Goal: Communication & Community: Answer question/provide support

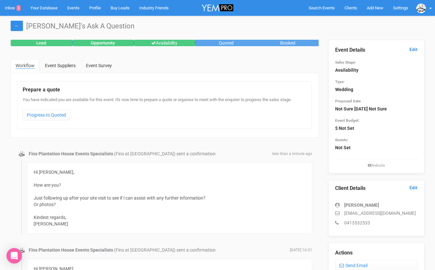
scroll to position [17, 0]
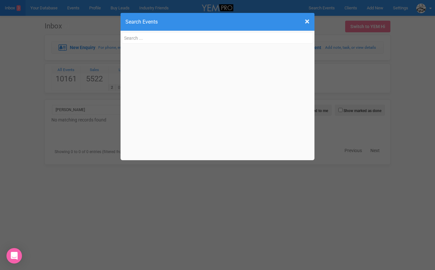
click at [310, 21] on div "× Close Search Events" at bounding box center [218, 22] width 194 height 18
click at [308, 21] on span "×" at bounding box center [307, 21] width 5 height 11
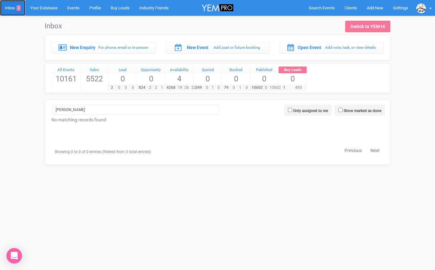
click at [11, 8] on link "Inbox 3" at bounding box center [13, 8] width 26 height 16
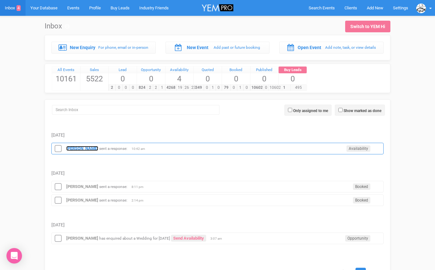
click at [73, 146] on strong "[PERSON_NAME]" at bounding box center [82, 148] width 32 height 5
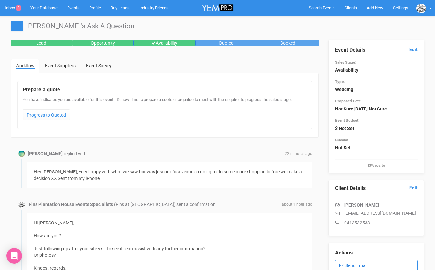
click at [352, 264] on link "Send Email" at bounding box center [376, 265] width 83 height 11
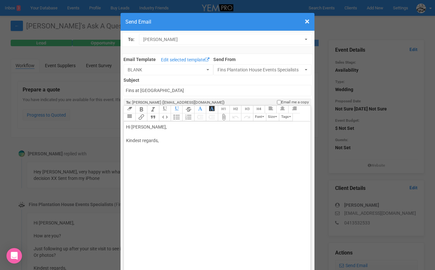
click at [152, 137] on div "Hi [PERSON_NAME], Kindest regards," at bounding box center [216, 141] width 180 height 34
click at [151, 191] on div "Hi [PERSON_NAME], Take your time :) I will remove the calendar date hold. Have …" at bounding box center [216, 161] width 180 height 75
type trix-editor "<div>Hi [PERSON_NAME],<br><br>Take your time :)<br><br>I will remove the calend…"
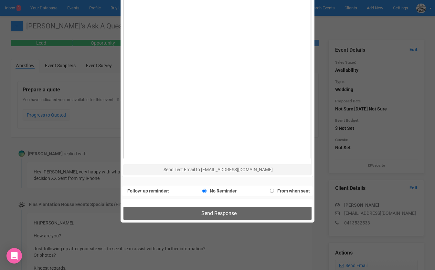
scroll to position [355, 0]
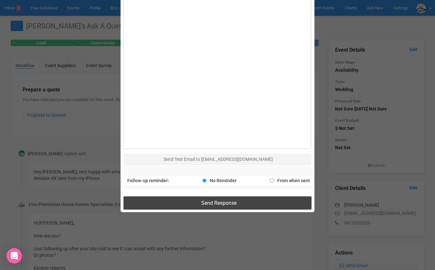
click at [173, 201] on button "Send Response" at bounding box center [217, 202] width 188 height 13
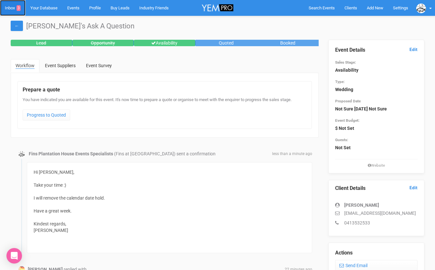
click at [13, 8] on link "Inbox 3" at bounding box center [13, 8] width 26 height 16
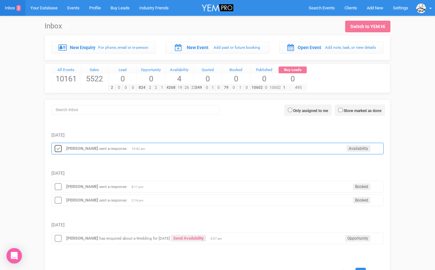
click at [57, 148] on icon at bounding box center [58, 149] width 10 height 8
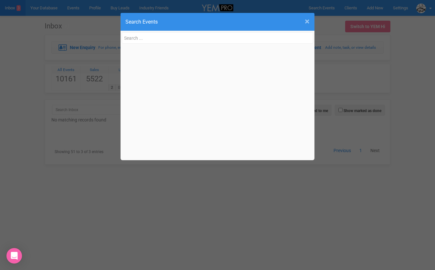
click at [306, 22] on span "×" at bounding box center [307, 21] width 5 height 11
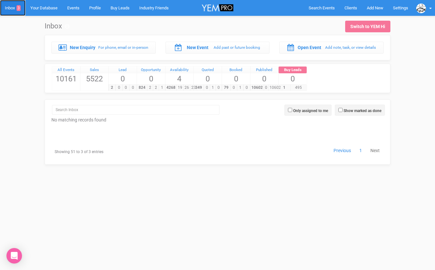
click at [13, 9] on link "Inbox 3" at bounding box center [13, 8] width 26 height 16
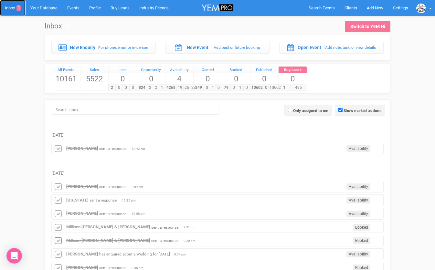
click at [11, 8] on link "Inbox 3" at bounding box center [13, 8] width 26 height 16
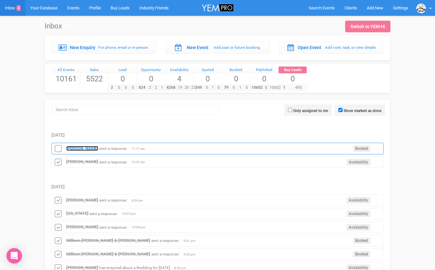
click at [70, 146] on strong "[PERSON_NAME]" at bounding box center [82, 148] width 32 height 5
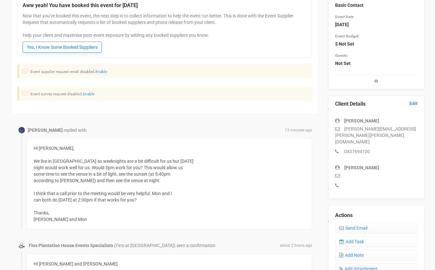
scroll to position [85, 0]
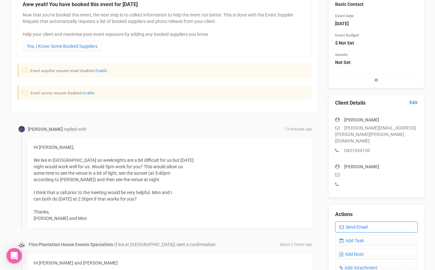
click at [345, 222] on link "Send Email" at bounding box center [376, 227] width 83 height 11
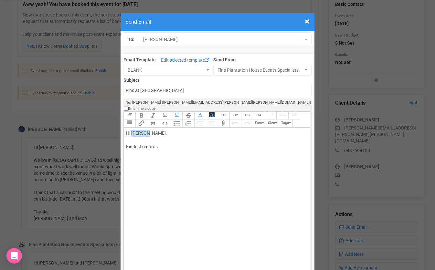
drag, startPoint x: 132, startPoint y: 126, endPoint x: 156, endPoint y: 125, distance: 23.6
click at [155, 130] on div "Hi Monica, Kindest regards," at bounding box center [216, 147] width 180 height 34
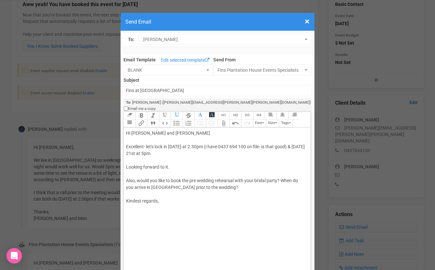
click at [225, 181] on div "Hi Leo and Mon Excellent- let's lock in tomorrow at 2.30pm (i have 0437 694 100…" at bounding box center [216, 174] width 180 height 88
click at [203, 203] on div "Hi Leo and Mon Excellent- let's lock in tomorrow at 2.30pm (i have 0437 694 100…" at bounding box center [216, 177] width 180 height 95
type trix-editor "<div>Hi Leo and Mon<br><br>Excellent- let's lock in tomorrow at 2.30pm (i have …"
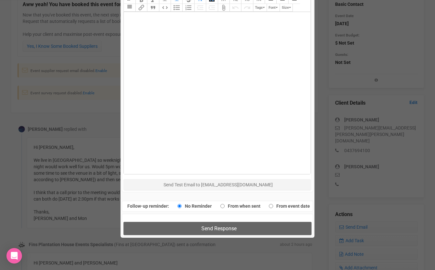
scroll to position [351, 0]
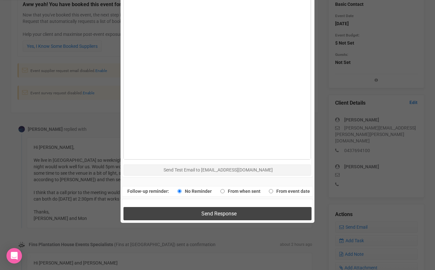
click at [221, 211] on span "Send Response" at bounding box center [218, 214] width 35 height 6
